Goal: Check status: Check status

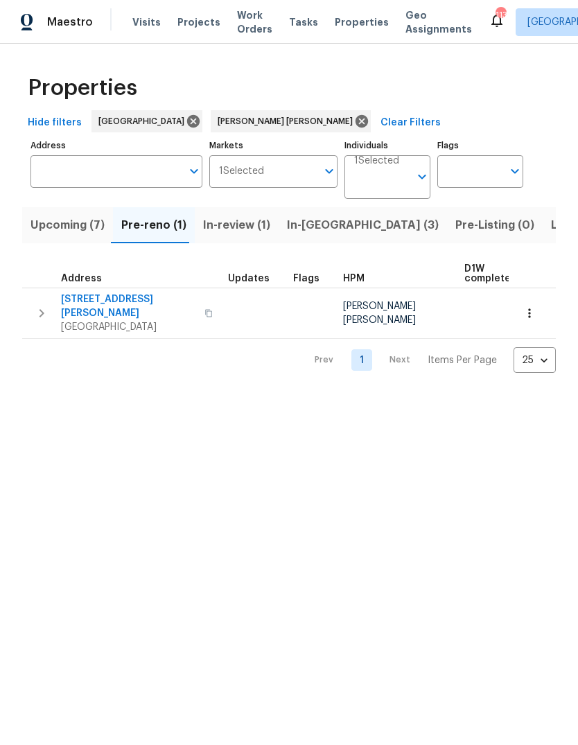
click at [67, 232] on span "Upcoming (7)" at bounding box center [68, 225] width 74 height 19
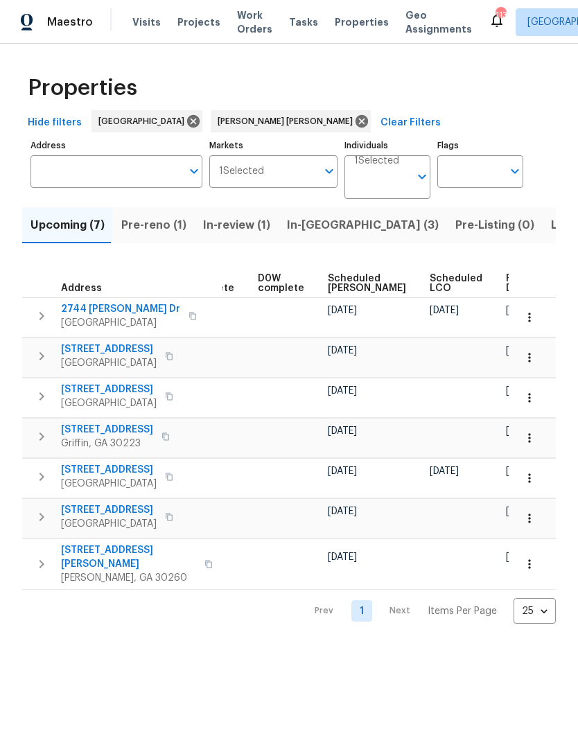
scroll to position [0, 347]
click at [507, 293] on span "Ready Date" at bounding box center [522, 283] width 31 height 19
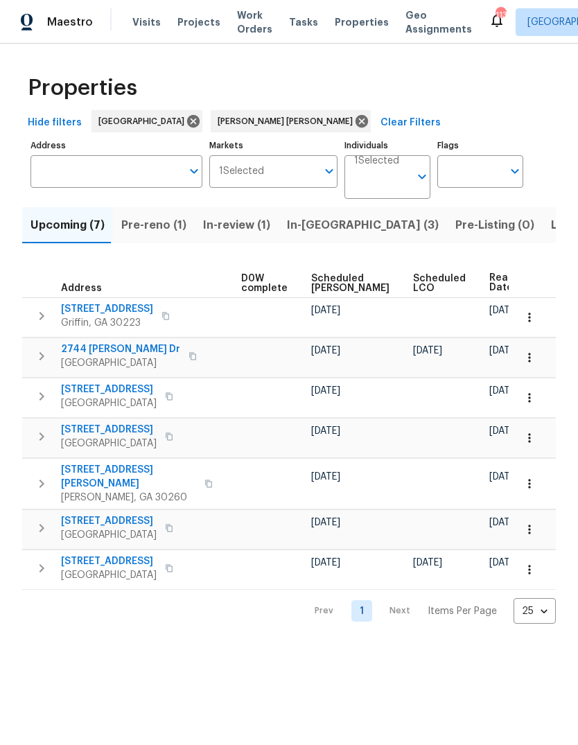
scroll to position [0, 364]
click at [527, 325] on icon "button" at bounding box center [530, 318] width 14 height 14
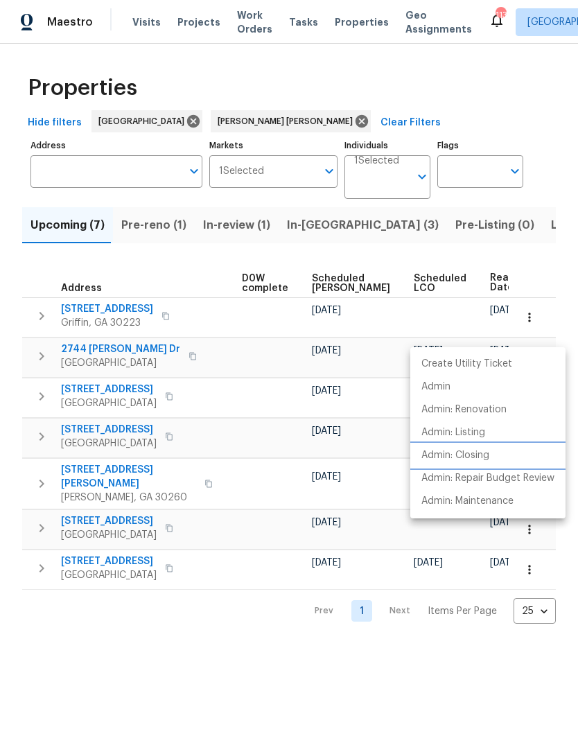
click at [489, 451] on p "Admin: Closing" at bounding box center [456, 456] width 68 height 15
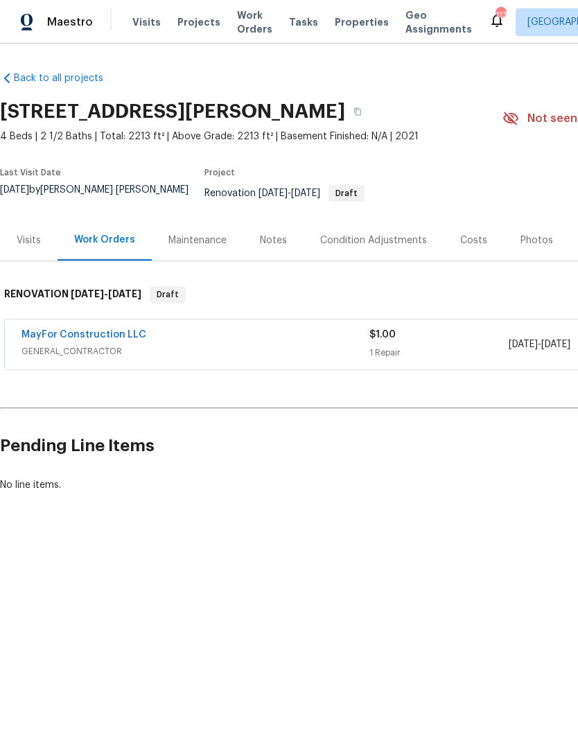
click at [467, 252] on div "Costs" at bounding box center [474, 240] width 60 height 41
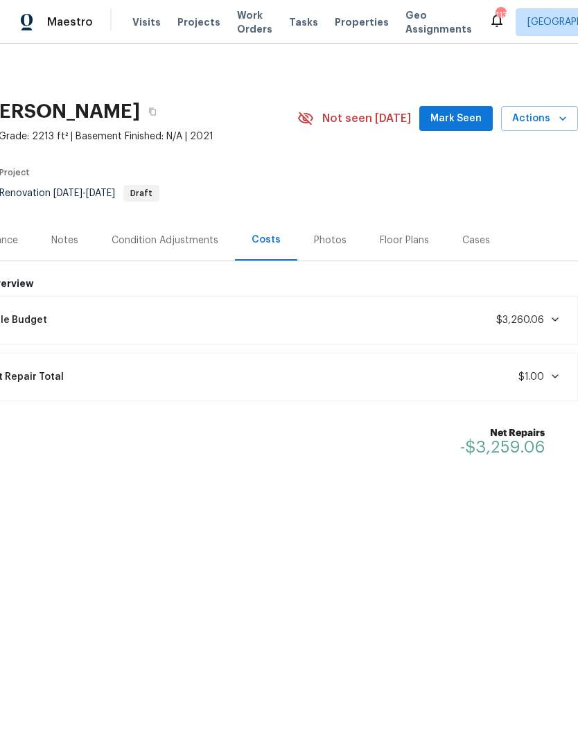
scroll to position [0, 205]
click at [535, 327] on span "$3,260.06" at bounding box center [529, 320] width 64 height 14
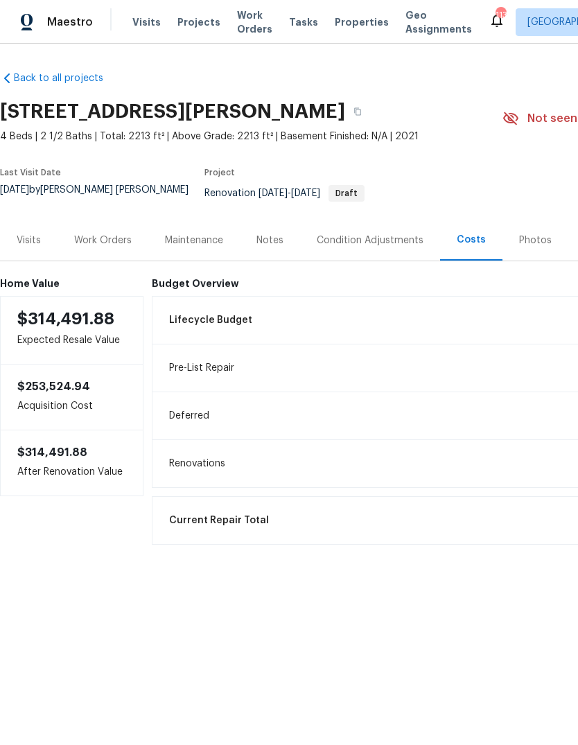
scroll to position [0, 0]
click at [388, 248] on div "Condition Adjustments" at bounding box center [370, 241] width 107 height 14
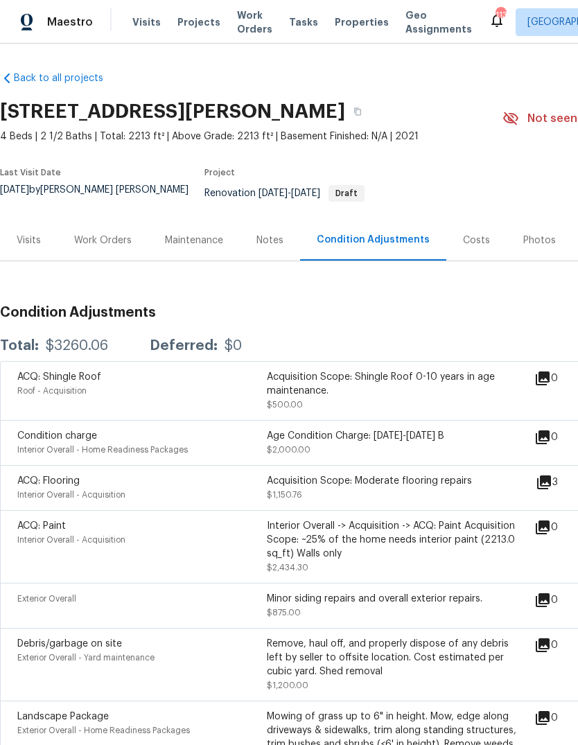
scroll to position [-1, -1]
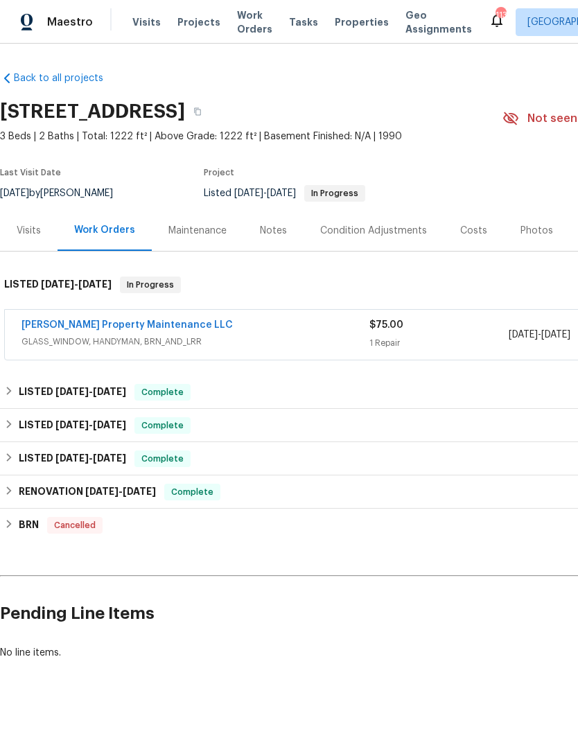
click at [250, 335] on div "[PERSON_NAME] Property Maintenance LLC" at bounding box center [195, 326] width 348 height 17
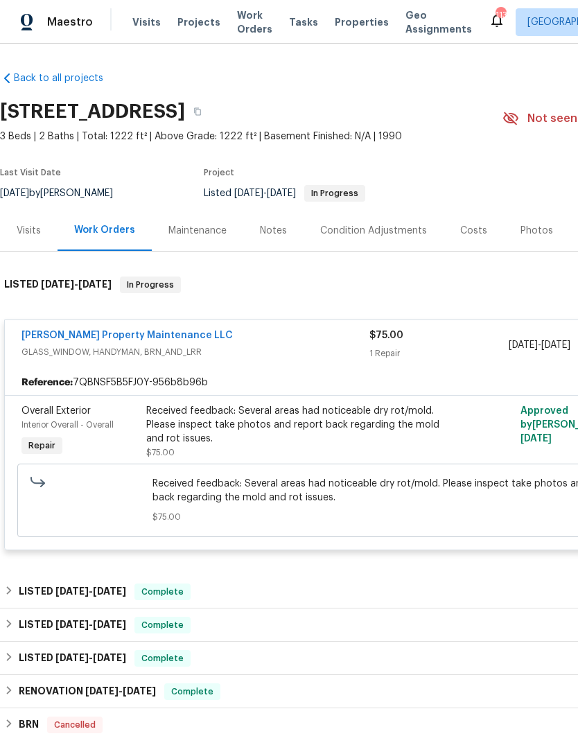
click at [136, 340] on link "[PERSON_NAME] Property Maintenance LLC" at bounding box center [127, 336] width 212 height 10
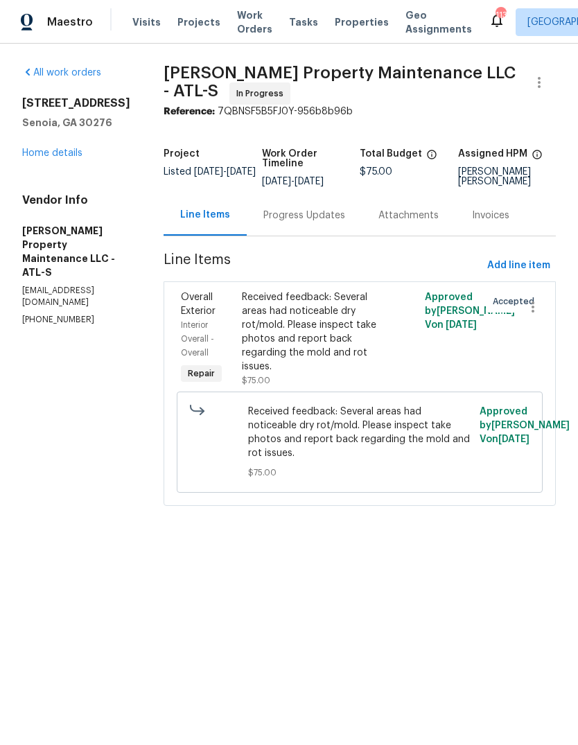
click at [300, 223] on div "Progress Updates" at bounding box center [305, 216] width 82 height 14
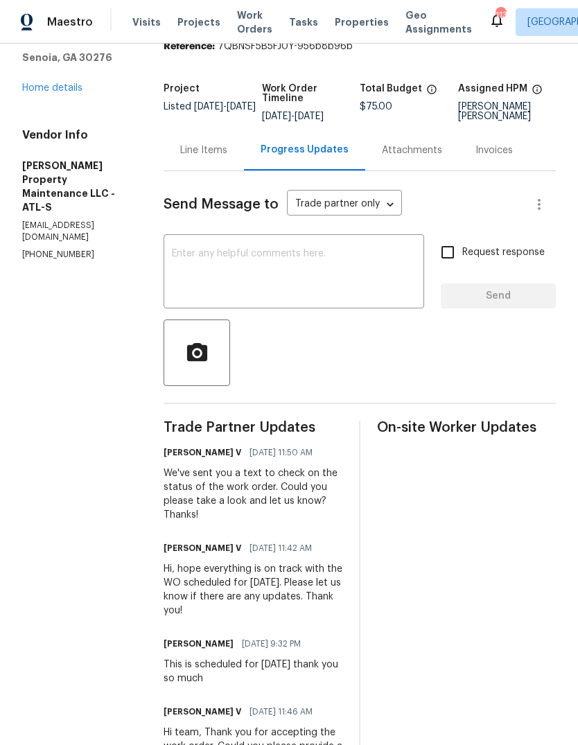
scroll to position [42, 0]
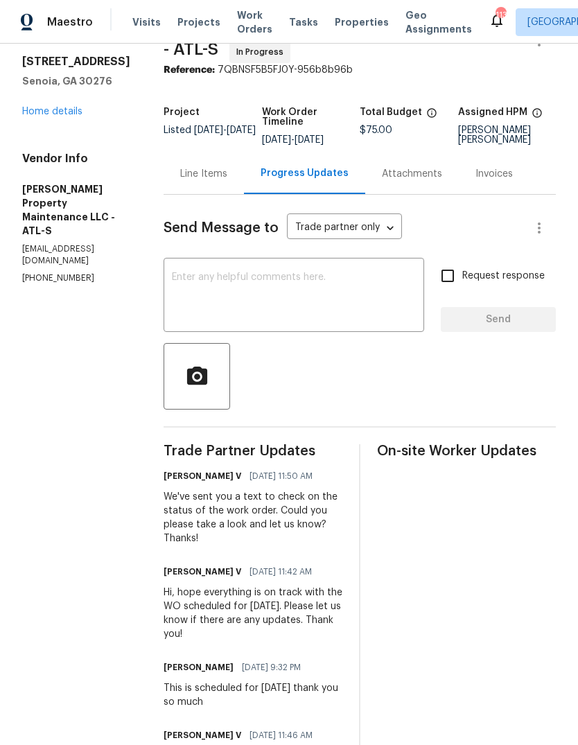
click at [218, 181] on div "Line Items" at bounding box center [203, 174] width 47 height 14
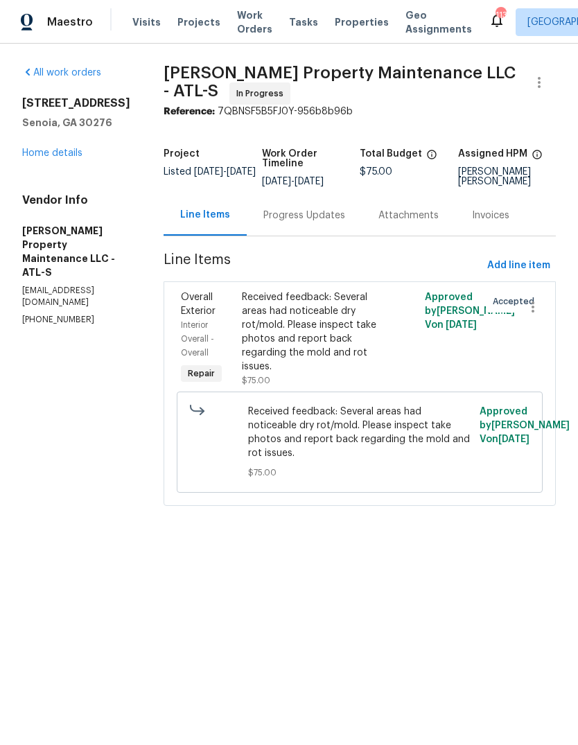
click at [322, 358] on div "Received feedback: Several areas had noticeable dry rot/mold. Please inspect ta…" at bounding box center [314, 332] width 144 height 83
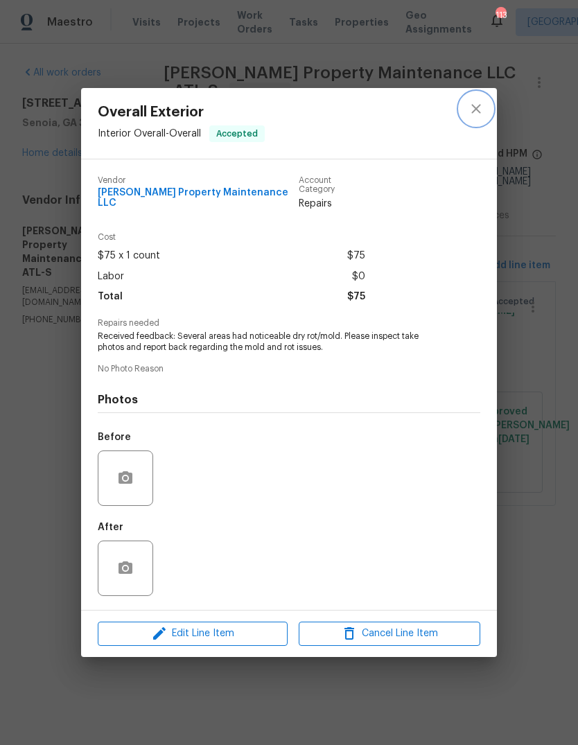
click at [474, 104] on icon "close" at bounding box center [476, 109] width 17 height 17
